Goal: Transaction & Acquisition: Purchase product/service

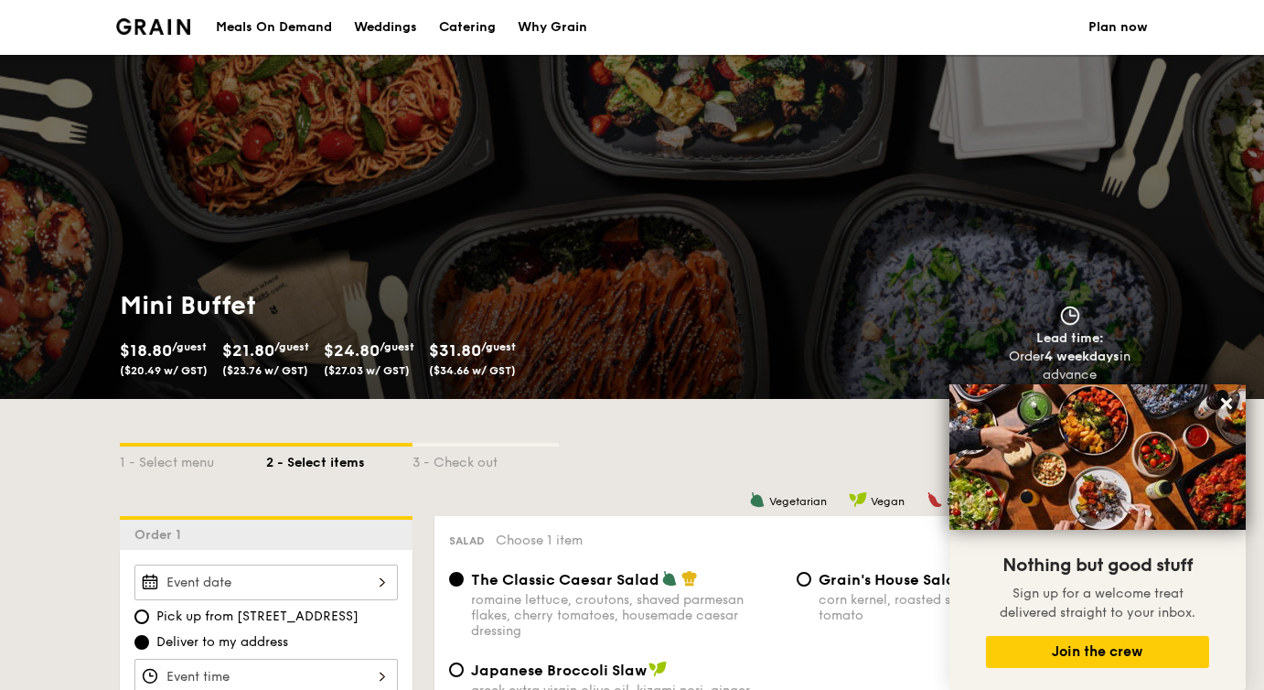
click at [489, 23] on div "Catering" at bounding box center [467, 27] width 57 height 55
select select
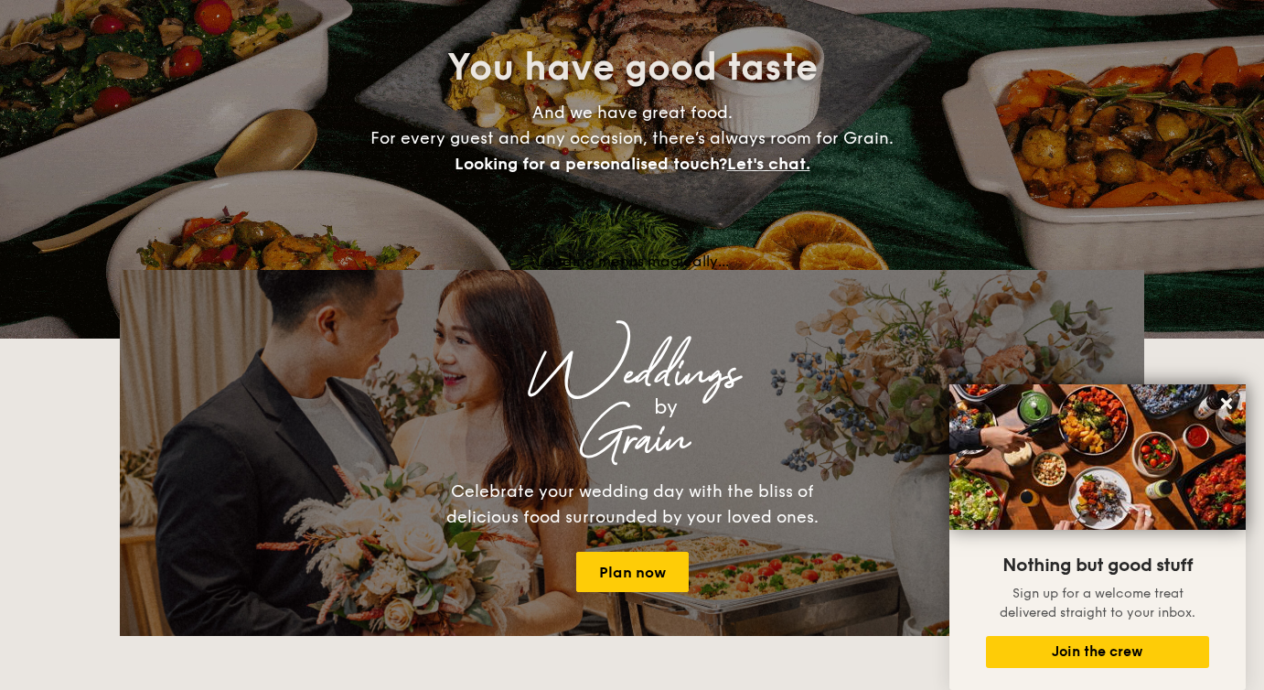
scroll to position [176, 0]
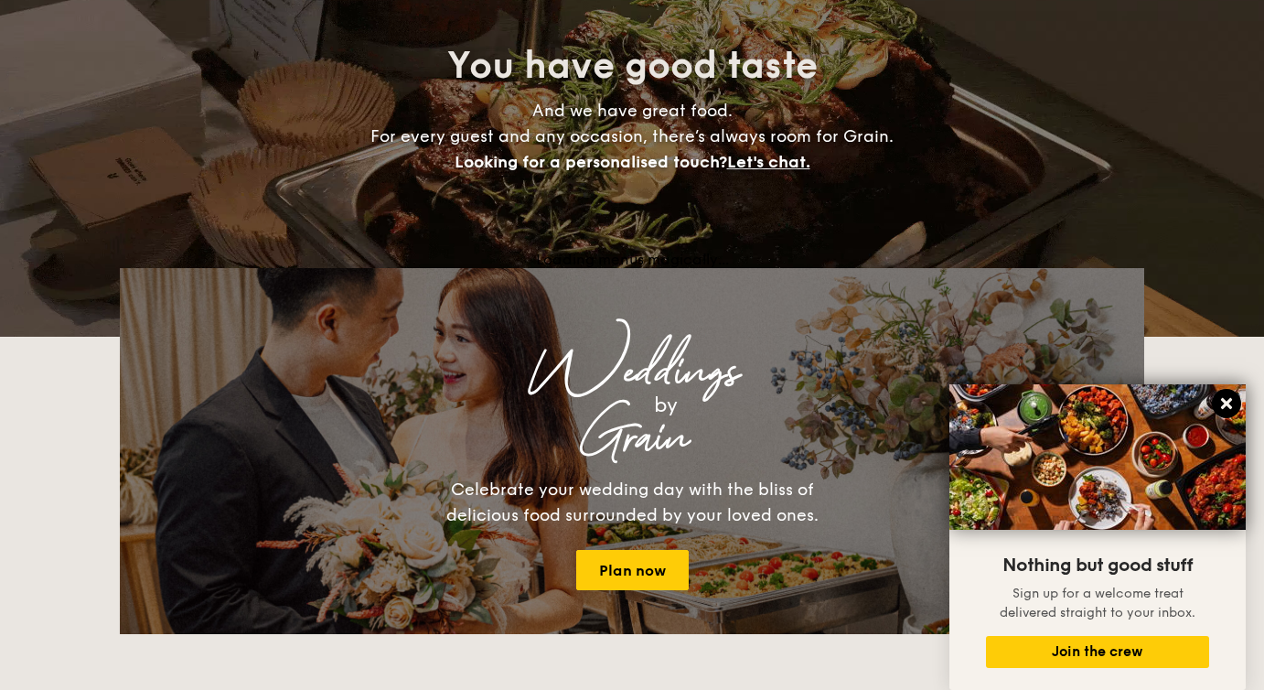
click at [1231, 406] on icon at bounding box center [1227, 403] width 16 height 16
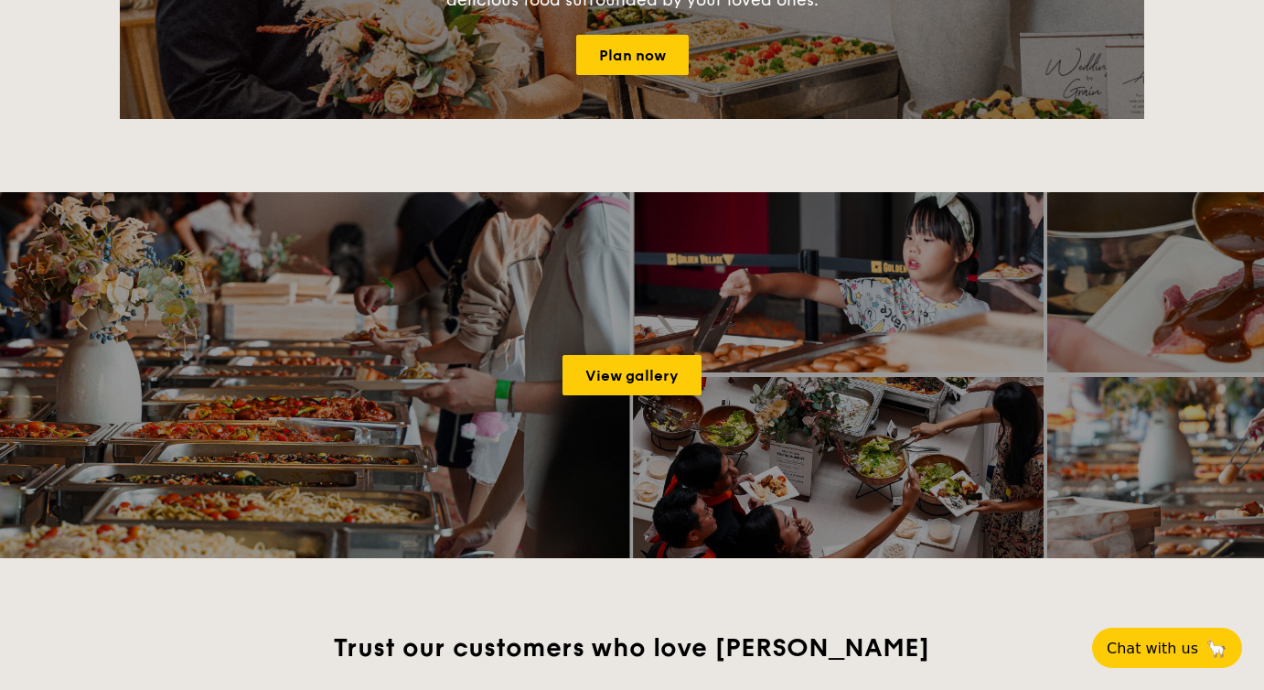
scroll to position [0, 0]
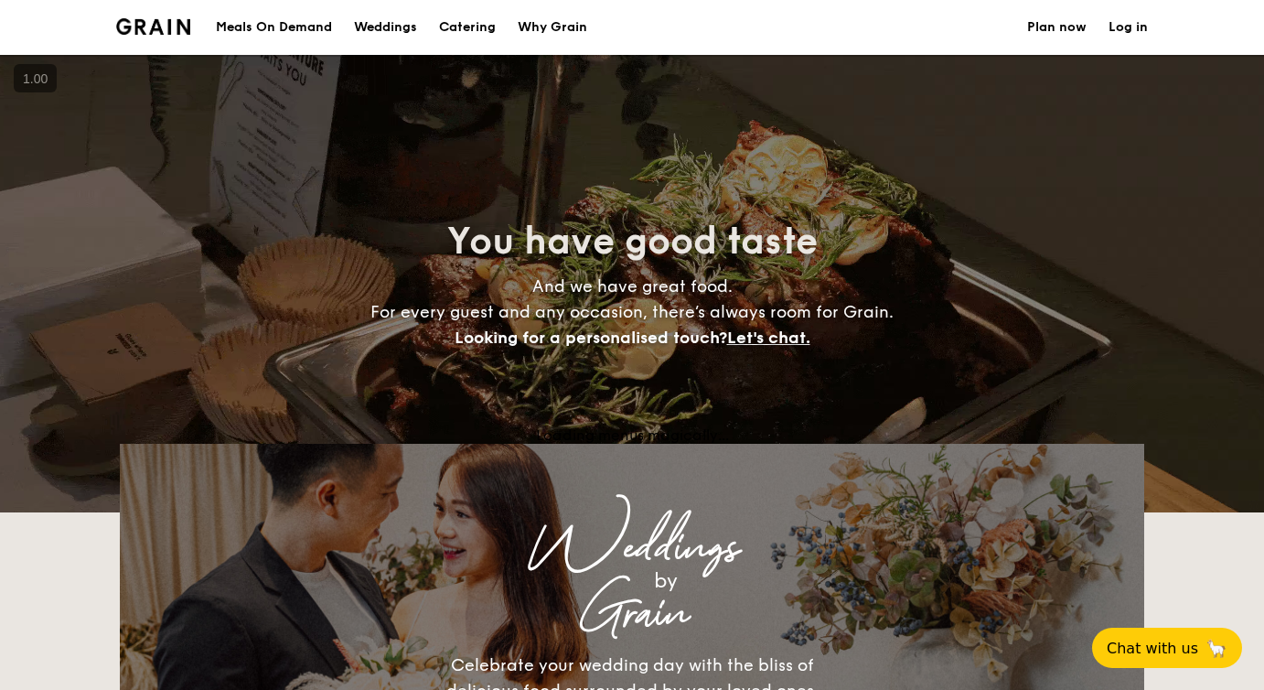
click at [452, 24] on h1 "Catering" at bounding box center [467, 27] width 57 height 55
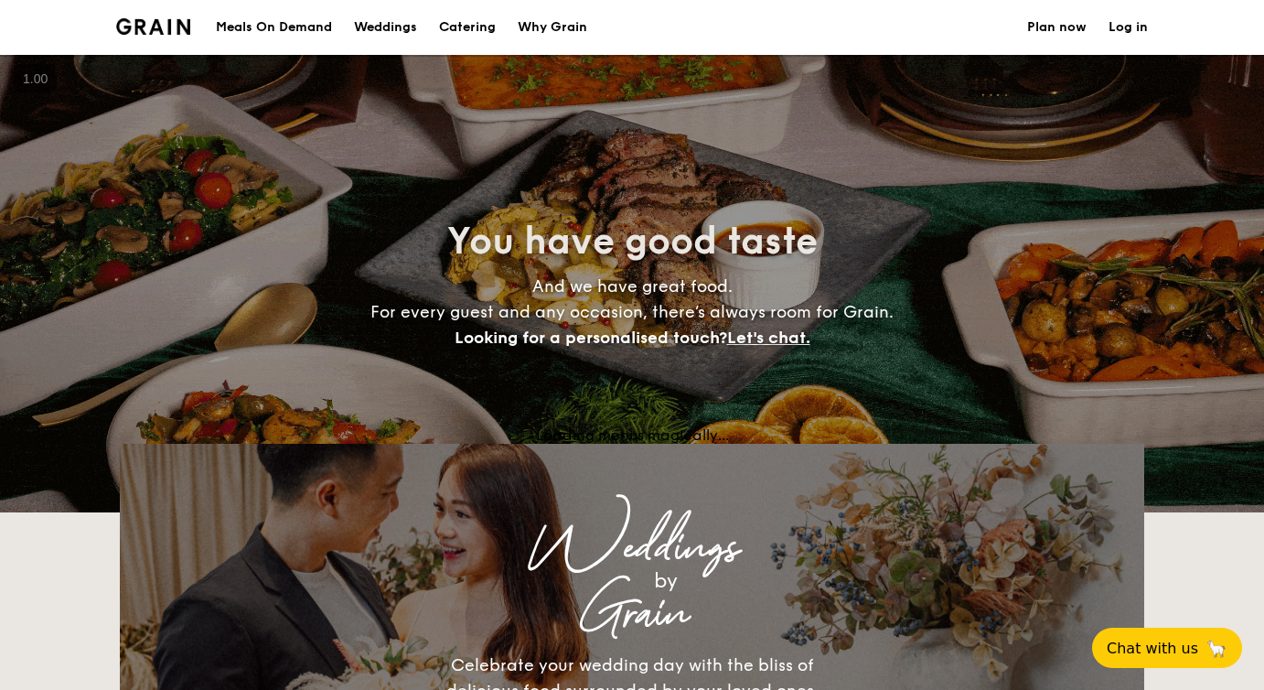
click at [181, 28] on img at bounding box center [153, 26] width 74 height 16
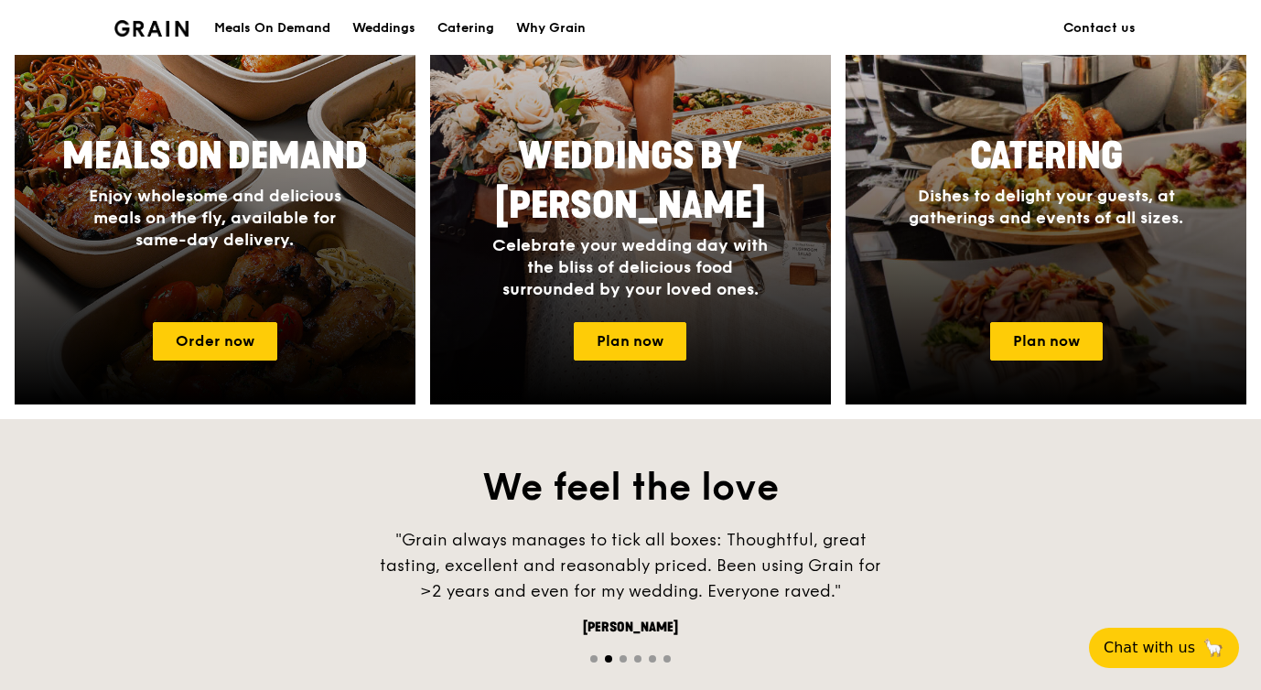
scroll to position [710, 0]
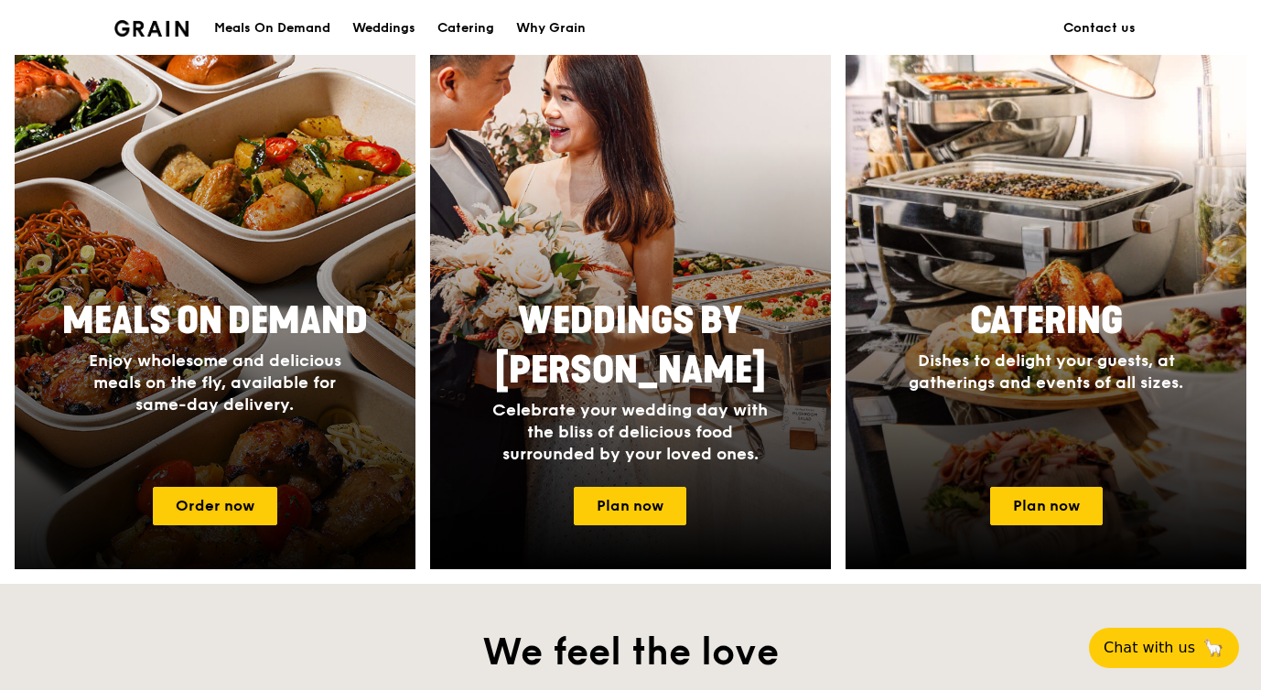
click at [202, 414] on h4 "Enjoy wholesome and delicious meals on the fly, available for same-day delivery." at bounding box center [215, 382] width 293 height 66
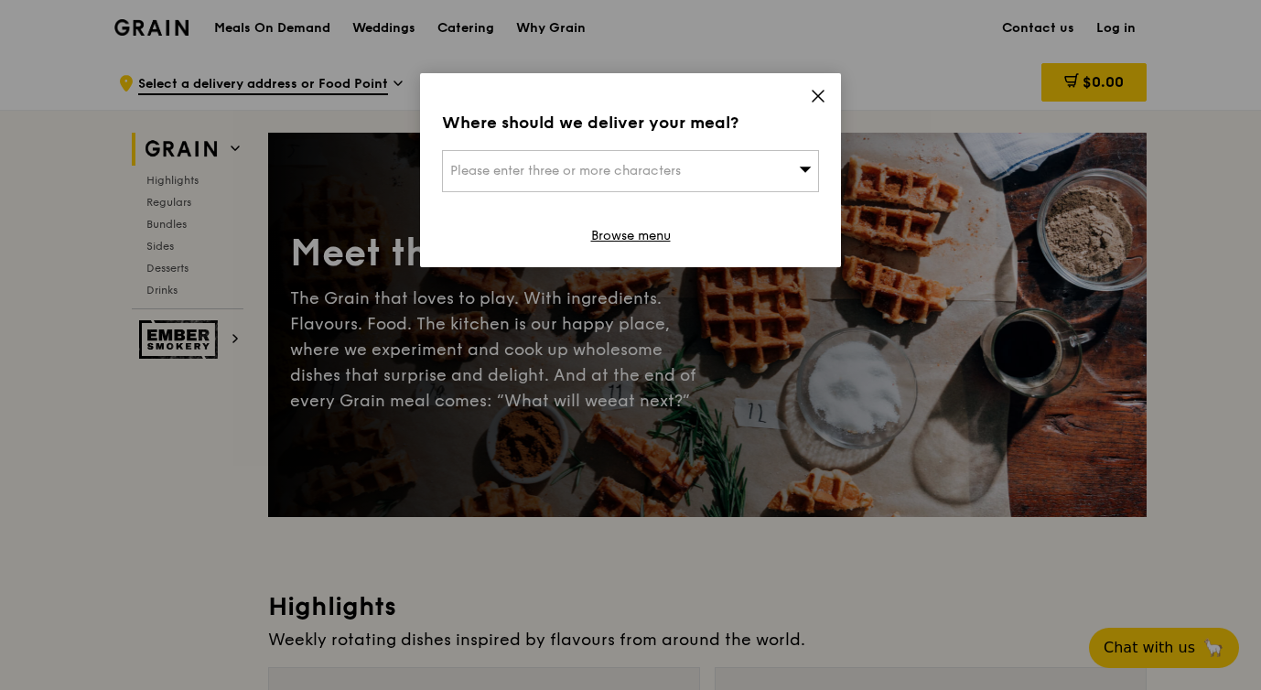
click at [750, 177] on div "Please enter three or more characters" at bounding box center [630, 171] width 377 height 42
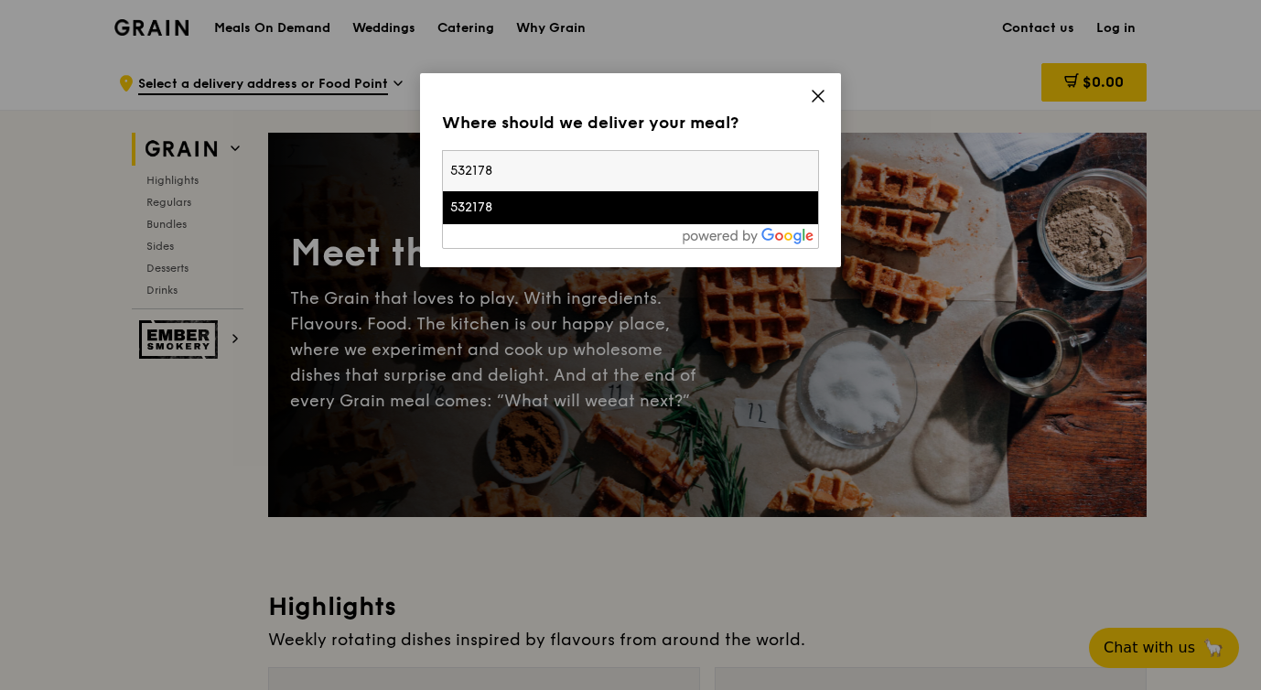
type input "532178"
click at [607, 213] on div "532178" at bounding box center [585, 208] width 271 height 18
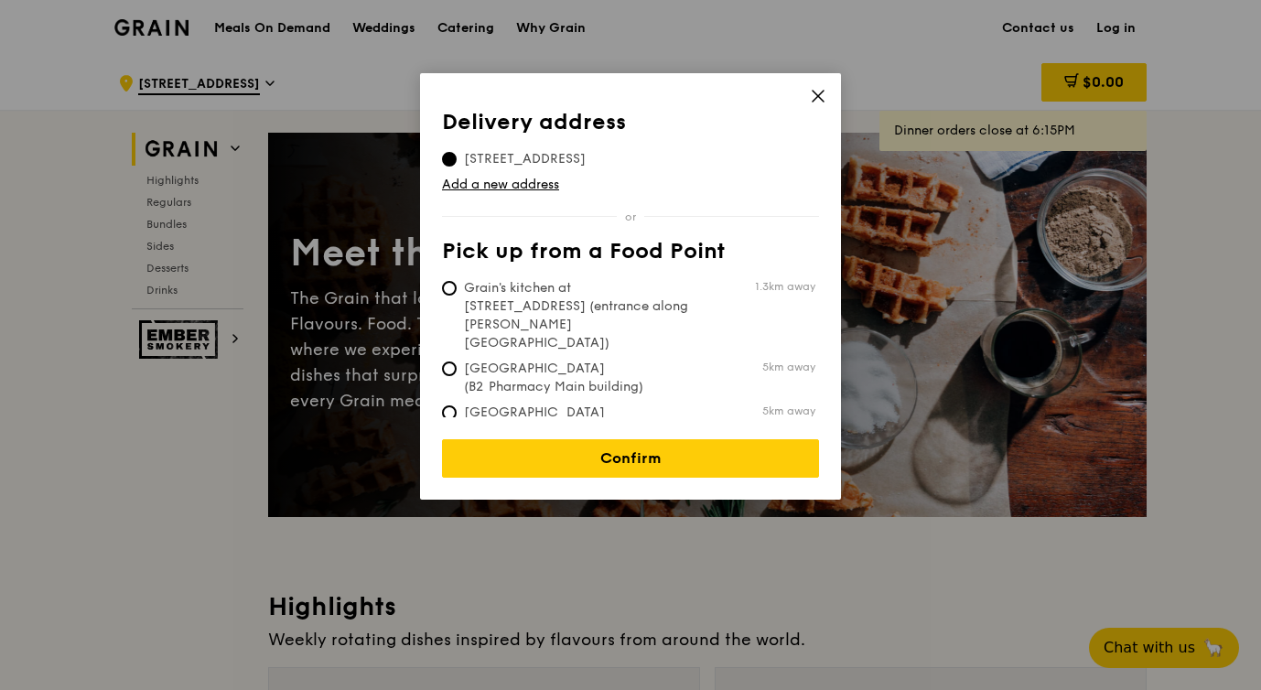
click at [607, 290] on span "Grain's kitchen at [STREET_ADDRESS] (entrance along [PERSON_NAME][GEOGRAPHIC_DA…" at bounding box center [578, 315] width 273 height 73
click at [457, 290] on input "Grain's kitchen at [STREET_ADDRESS] (entrance along [PERSON_NAME][GEOGRAPHIC_DA…" at bounding box center [449, 288] width 15 height 15
radio input "true"
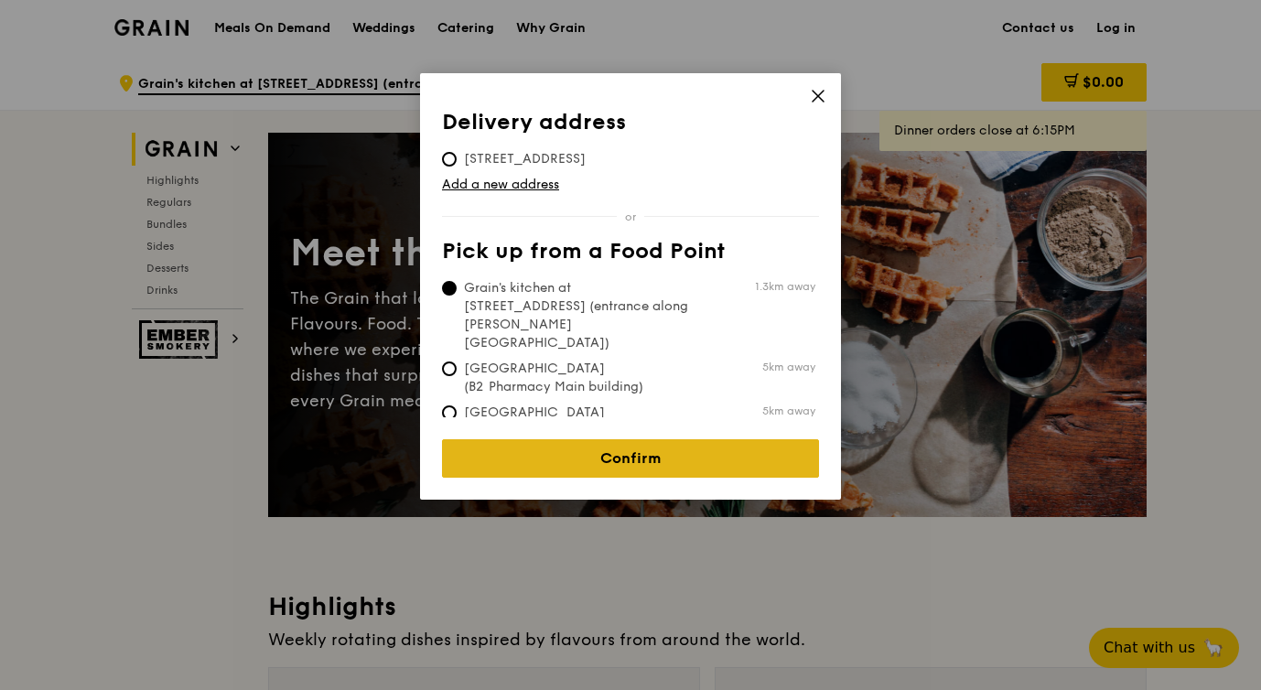
click at [629, 439] on link "Confirm" at bounding box center [630, 458] width 377 height 38
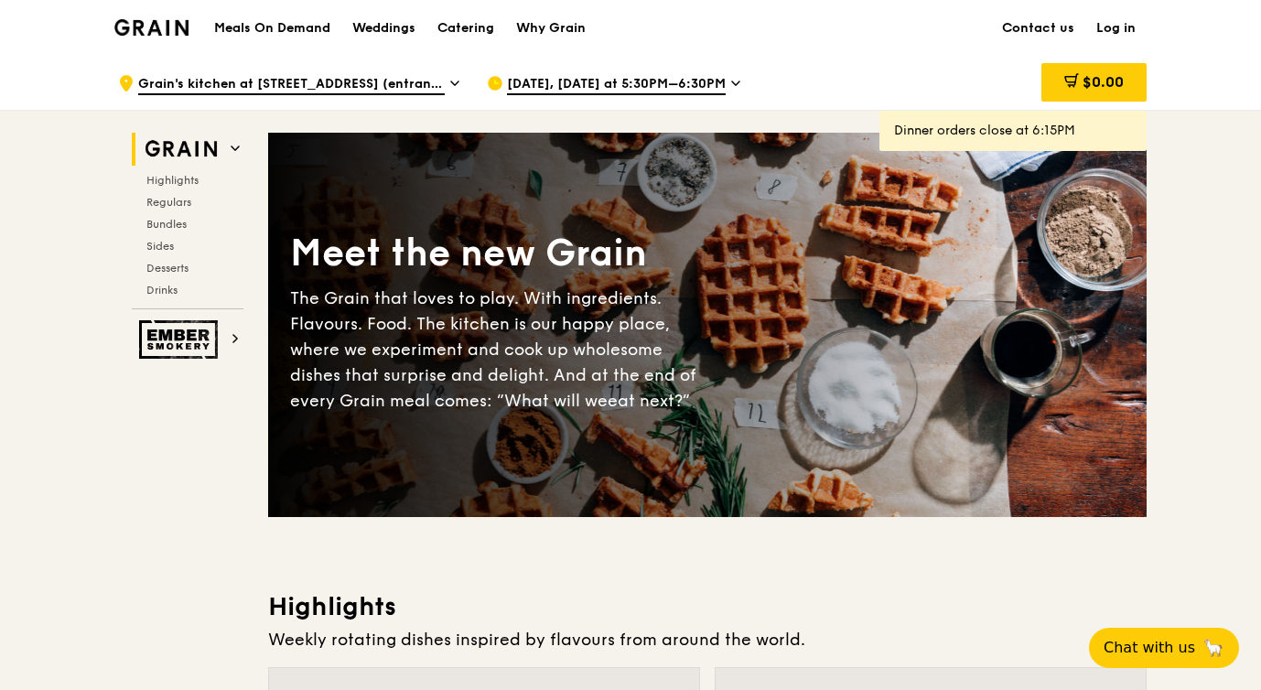
click at [595, 81] on span "[DATE], [DATE] at 5:30PM–6:30PM" at bounding box center [616, 85] width 219 height 20
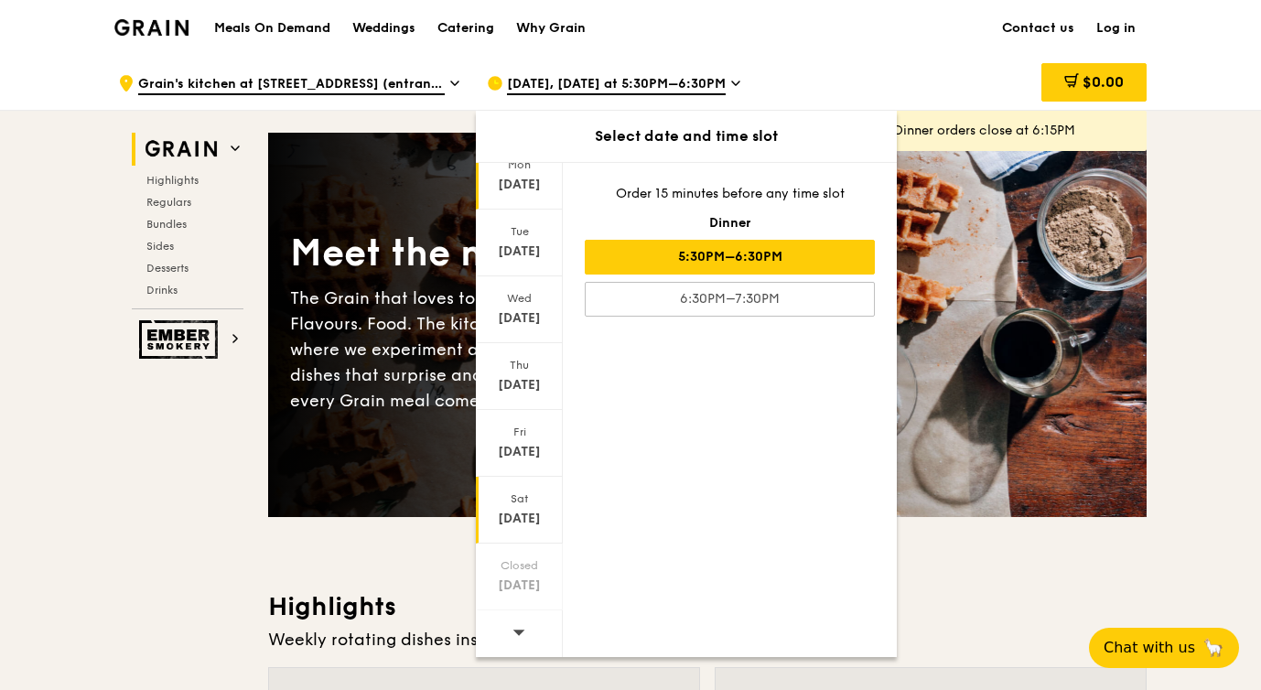
scroll to position [67, 0]
click at [521, 630] on icon at bounding box center [519, 632] width 12 height 5
click at [535, 511] on div "[DATE]" at bounding box center [518, 519] width 81 height 18
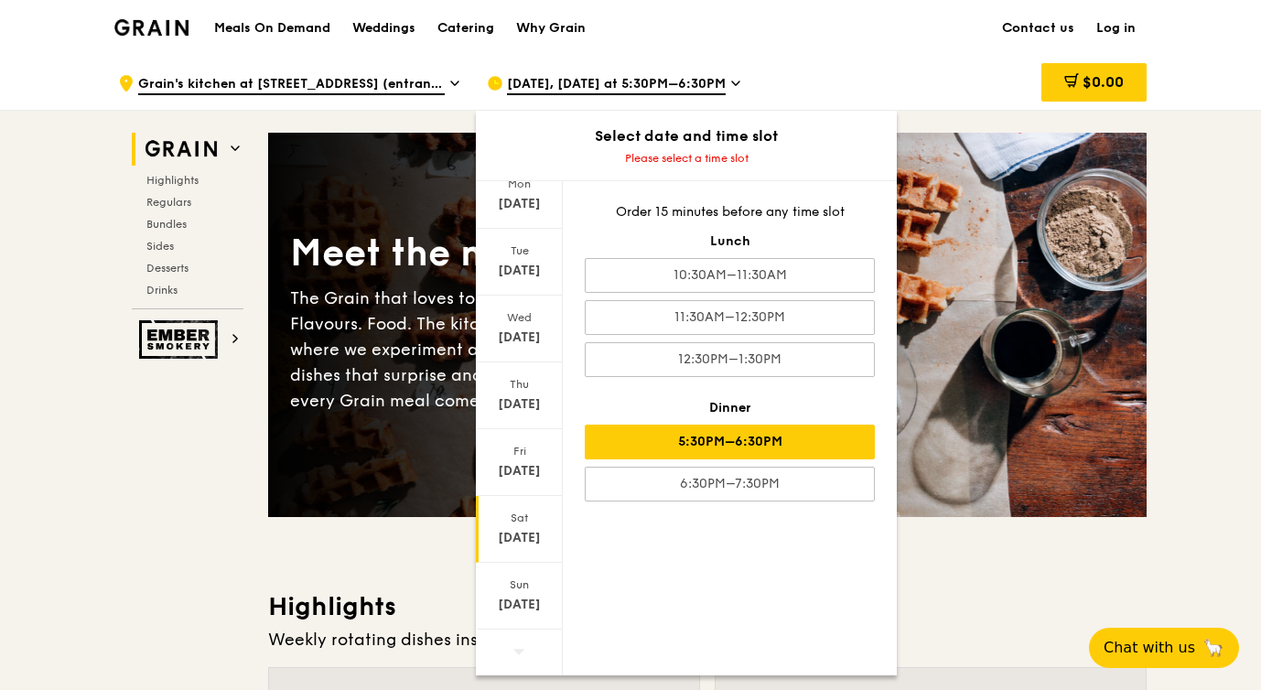
click at [822, 437] on div "5:30PM–6:30PM" at bounding box center [730, 441] width 290 height 35
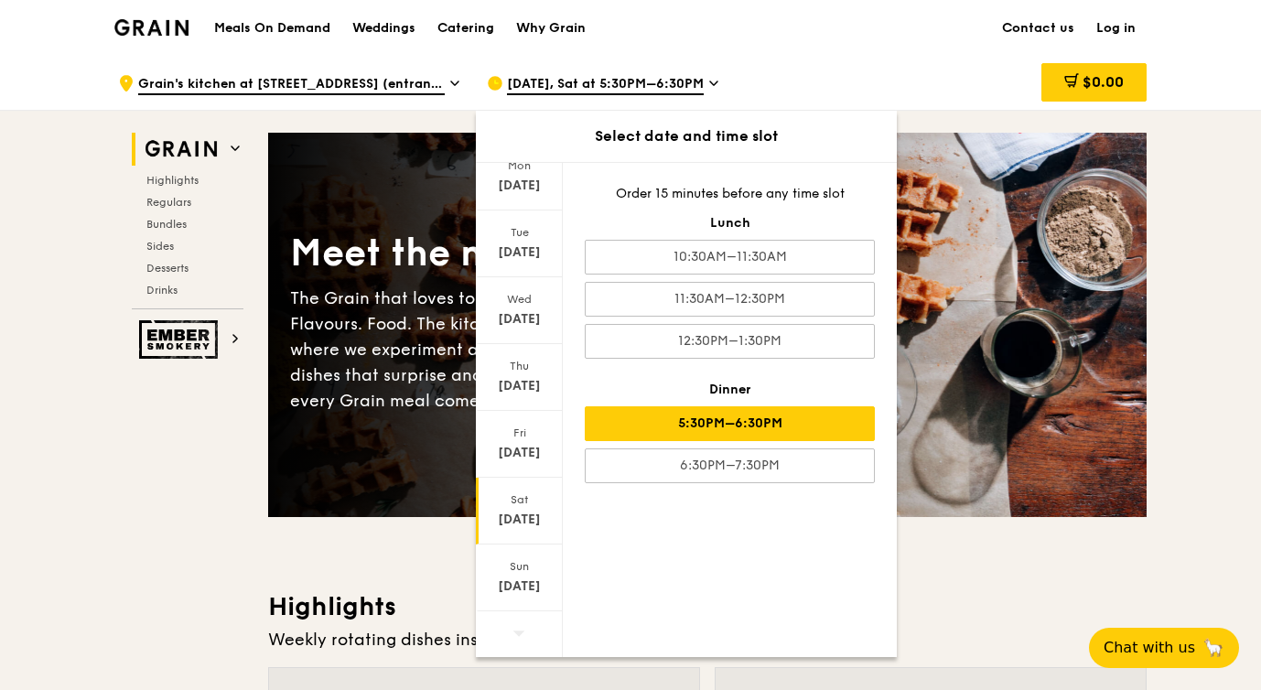
click at [963, 43] on div "Meals On Demand Weddings Catering Why Grain Contact us Log in" at bounding box center [630, 28] width 1032 height 56
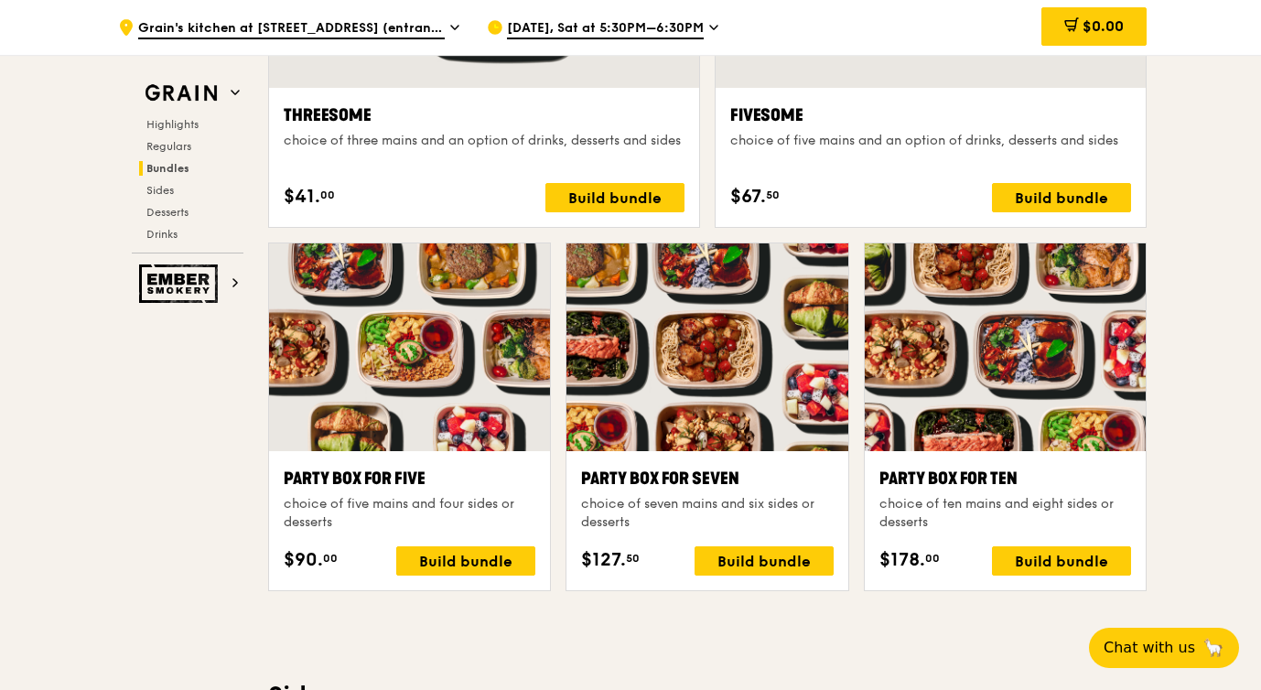
scroll to position [3506, 0]
